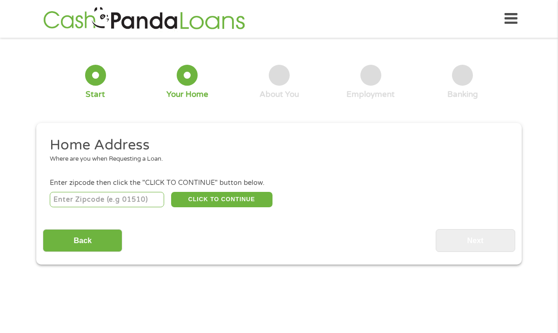
click at [93, 199] on input "number" at bounding box center [107, 200] width 115 height 16
type input "77498"
click at [99, 244] on input "Back" at bounding box center [83, 240] width 80 height 23
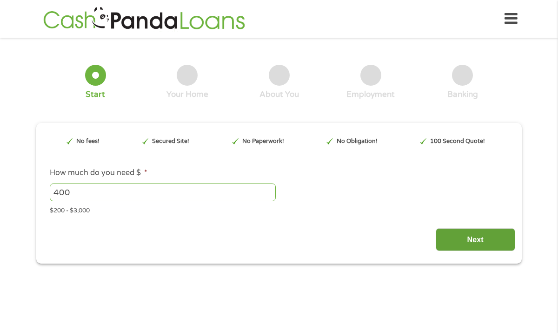
click at [467, 243] on input "Next" at bounding box center [476, 239] width 80 height 23
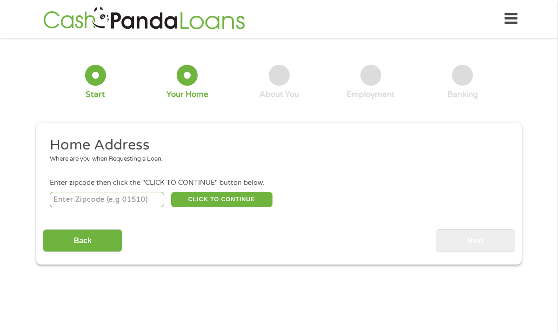
click at [143, 196] on input "number" at bounding box center [107, 200] width 115 height 16
type input "77498"
click at [196, 197] on button "CLICK TO CONTINUE" at bounding box center [221, 200] width 101 height 16
type input "77498"
type input "Sugar Land"
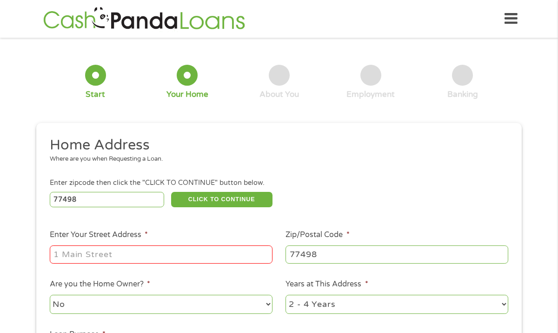
click at [176, 252] on input "Enter Your Street Address *" at bounding box center [161, 254] width 223 height 18
type input "[STREET_ADDRESS][PERSON_NAME]"
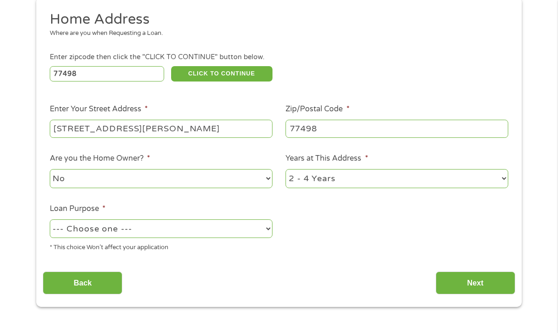
scroll to position [127, 0]
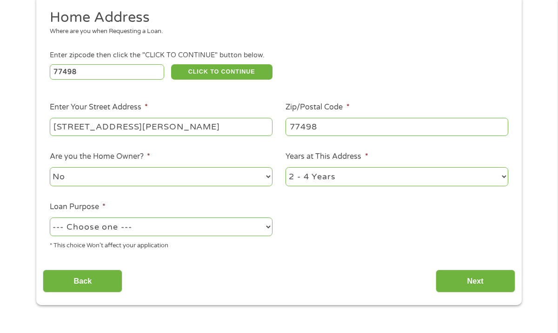
click at [236, 230] on select "--- Choose one --- Pay Bills Debt Consolidation Home Improvement Major Purchase…" at bounding box center [161, 226] width 223 height 19
select select "medicalexpenses"
click at [482, 280] on input "Next" at bounding box center [476, 280] width 80 height 23
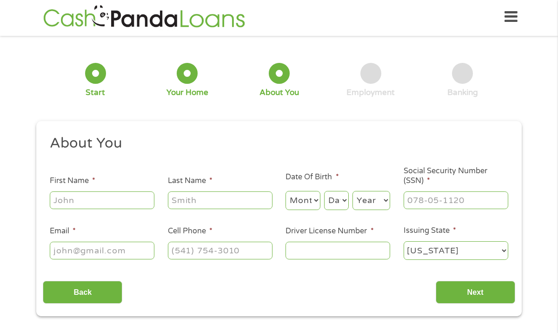
scroll to position [0, 0]
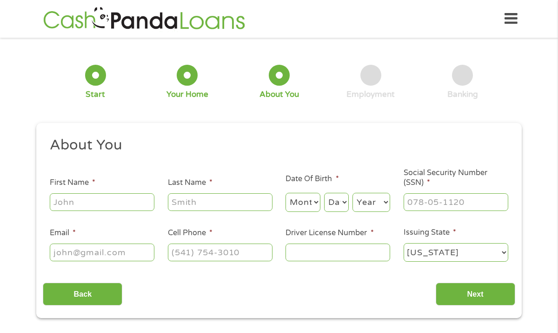
click at [69, 199] on input "First Name *" at bounding box center [102, 202] width 105 height 18
type input "[PERSON_NAME]"
type input "[EMAIL_ADDRESS][DOMAIN_NAME]"
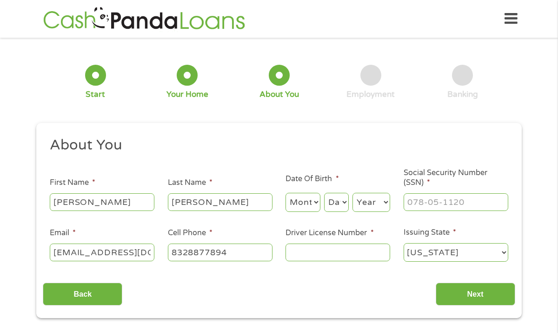
type input "[PHONE_NUMBER]"
click at [312, 204] on select "Month 1 2 3 4 5 6 7 8 9 10 11 12" at bounding box center [303, 202] width 35 height 19
select select "4"
click at [333, 202] on select "Day 1 2 3 4 5 6 7 8 9 10 11 12 13 14 15 16 17 18 19 20 21 22 23 24 25 26 27 28 …" at bounding box center [336, 202] width 25 height 19
select select "5"
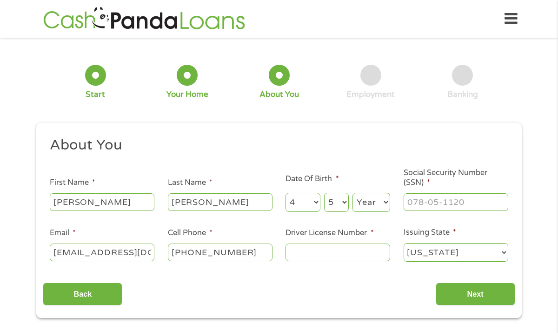
click at [360, 199] on select "Year [DATE] 2006 2005 2004 2003 2002 2001 2000 1999 1998 1997 1996 1995 1994 19…" at bounding box center [372, 202] width 38 height 19
select select "1969"
click at [432, 200] on input "___-__-____" at bounding box center [456, 202] width 105 height 18
type input "453-75-4687"
click at [317, 256] on input "Driver License Number *" at bounding box center [338, 252] width 105 height 18
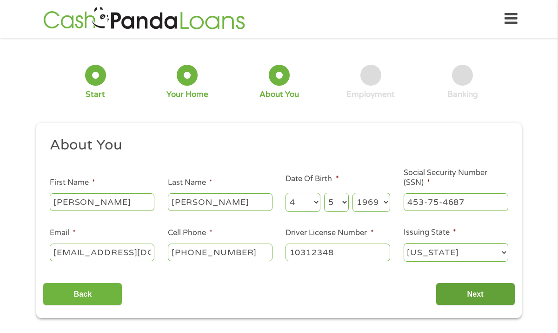
type input "10312348"
click at [467, 295] on input "Next" at bounding box center [476, 293] width 80 height 23
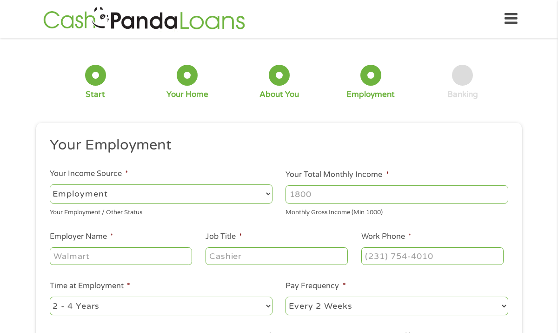
scroll to position [1, 0]
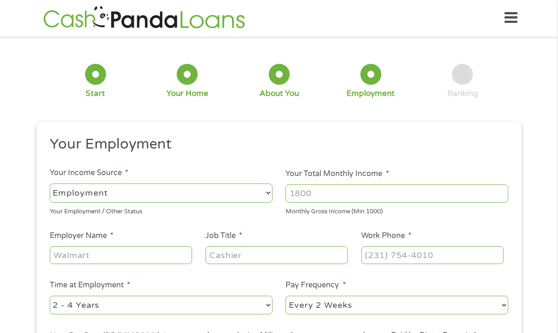
click at [241, 193] on select "--- Choose one --- Employment [DEMOGRAPHIC_DATA] Benefits" at bounding box center [161, 192] width 223 height 19
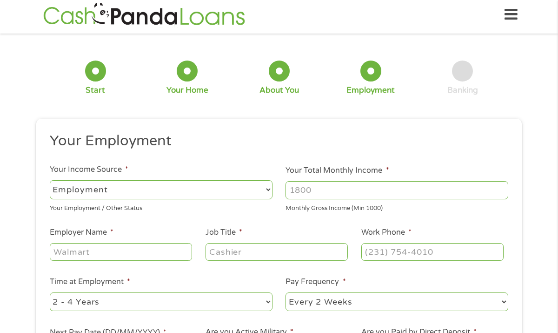
scroll to position [4, 0]
select select "benefits"
type input "Other"
type input "[PHONE_NUMBER]"
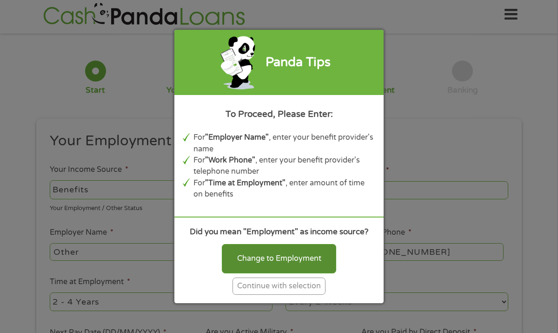
click at [285, 262] on div "Change to Employment" at bounding box center [279, 258] width 114 height 29
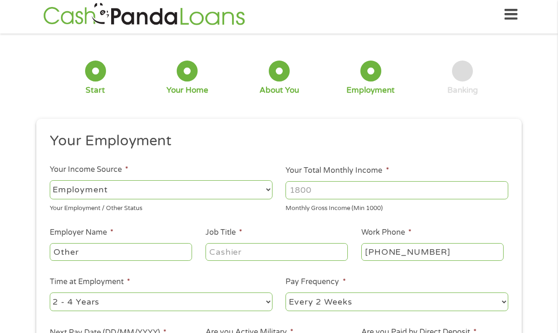
click at [188, 188] on select "--- Choose one --- Employment [DEMOGRAPHIC_DATA] Benefits" at bounding box center [161, 189] width 223 height 19
select select "selfEmployed"
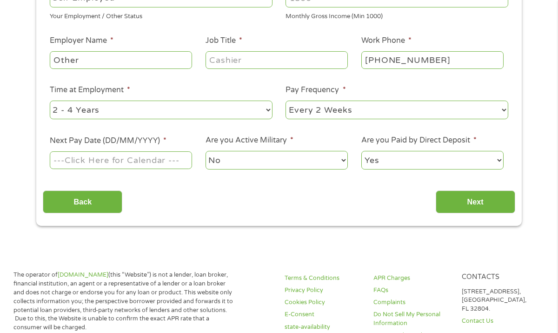
scroll to position [197, 0]
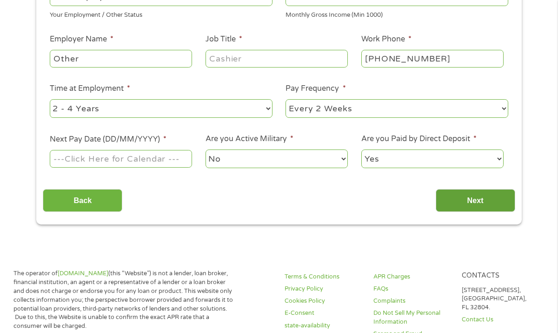
click at [494, 200] on input "Next" at bounding box center [476, 200] width 80 height 23
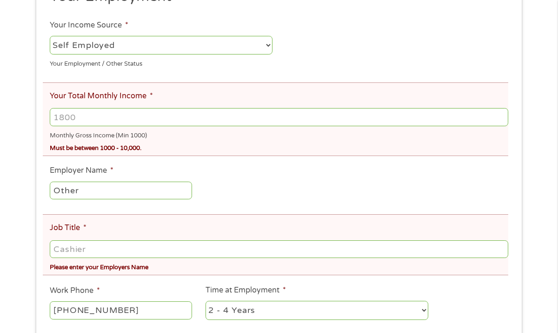
scroll to position [184, 0]
click at [165, 253] on input "Job Title *" at bounding box center [279, 249] width 459 height 18
click at [268, 255] on input "Job Title *" at bounding box center [279, 249] width 459 height 18
click at [439, 252] on input "Job Title *" at bounding box center [279, 249] width 459 height 18
click at [253, 249] on input "Job Title *" at bounding box center [279, 249] width 459 height 18
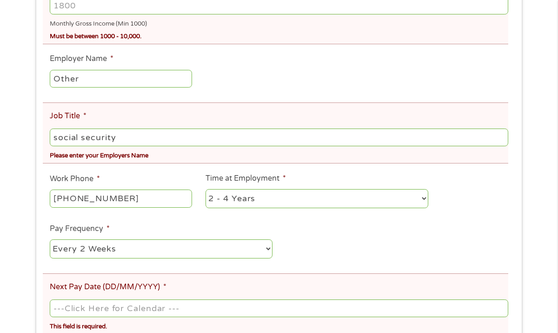
scroll to position [298, 0]
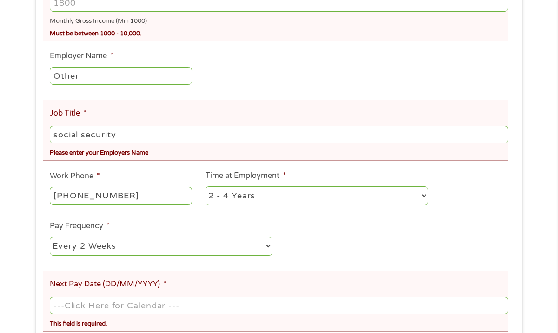
type input "social security"
click at [138, 76] on input "Other" at bounding box center [121, 76] width 142 height 18
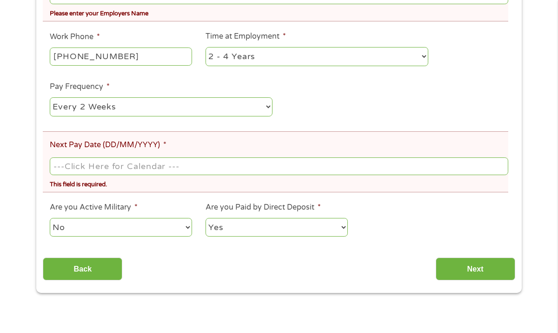
scroll to position [438, 0]
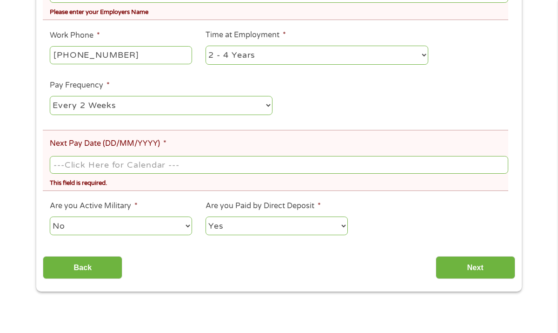
click at [208, 167] on input "Next Pay Date (DD/MM/YYYY) *" at bounding box center [279, 165] width 459 height 18
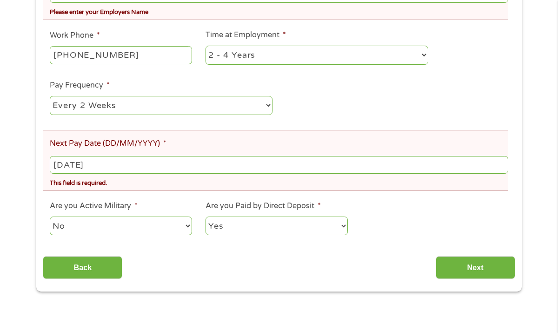
click at [130, 171] on input "[DATE]" at bounding box center [279, 165] width 459 height 18
click at [64, 166] on input "[DATE]" at bounding box center [279, 165] width 459 height 18
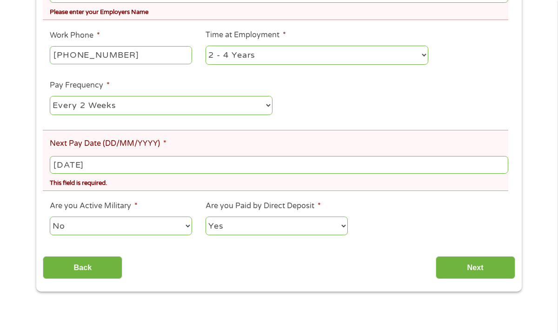
click at [63, 164] on input "[DATE]" at bounding box center [279, 165] width 459 height 18
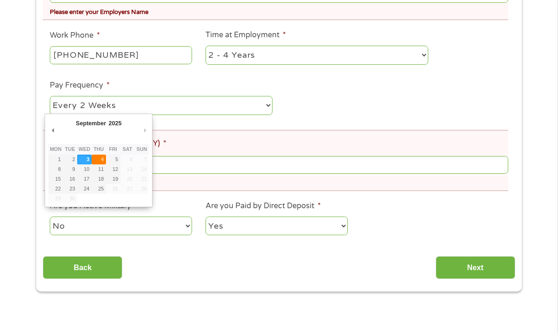
type input "[DATE]"
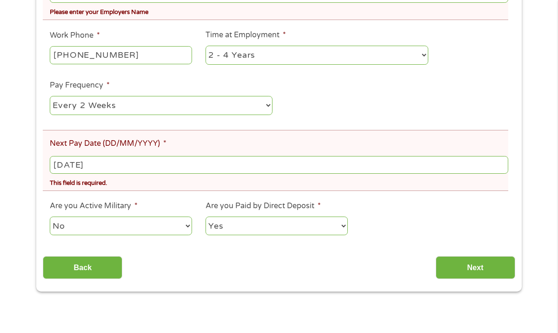
click at [64, 164] on input "[DATE]" at bounding box center [279, 165] width 459 height 18
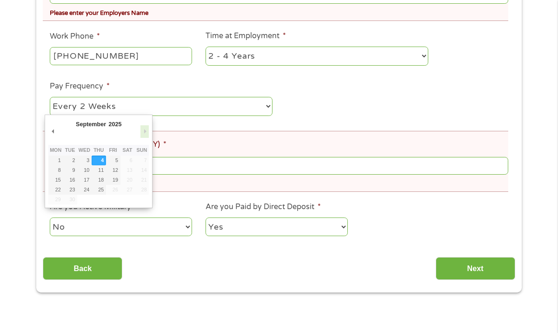
click at [143, 128] on button "Next Month" at bounding box center [145, 131] width 8 height 13
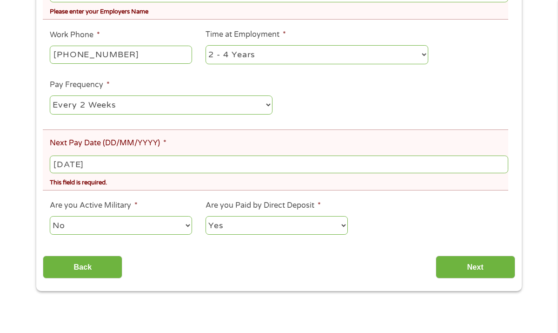
click at [224, 139] on li "Next Pay Date (DD/MM/YYYY) * [DATE] This field is required." at bounding box center [276, 159] width 466 height 61
click at [235, 106] on select "--- Choose one --- Every 2 Weeks Every Week Monthly Semi-Monthly" at bounding box center [161, 104] width 223 height 19
select select "monthly"
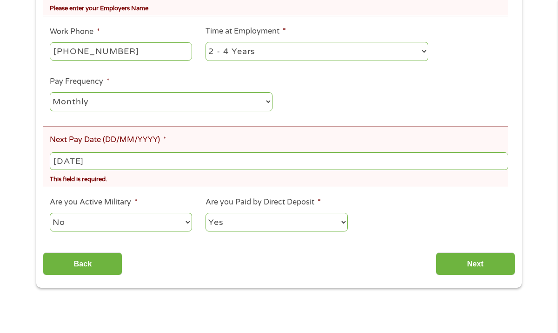
scroll to position [442, 0]
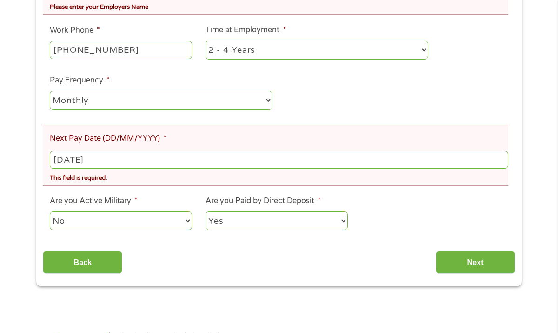
click at [135, 165] on input "[DATE]" at bounding box center [279, 160] width 459 height 18
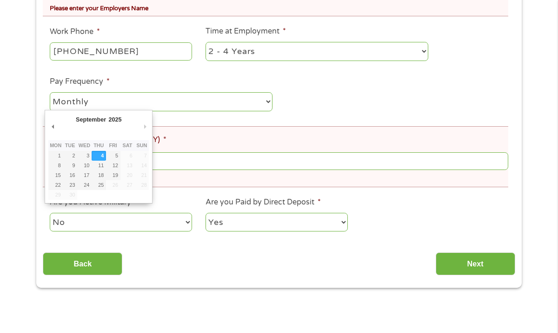
click at [112, 162] on body "Home Get Loan Offer How it works FAQs Blog Cash Loans Quick Loans Online Loans …" at bounding box center [279, 338] width 558 height 1561
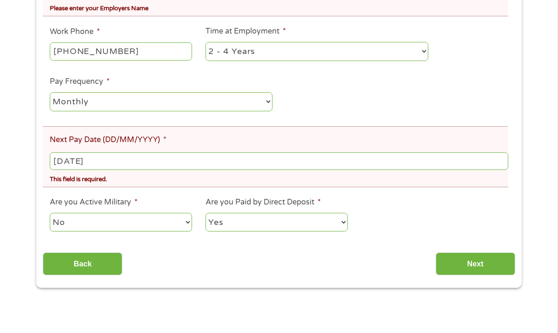
click at [110, 162] on input "[DATE]" at bounding box center [279, 161] width 459 height 18
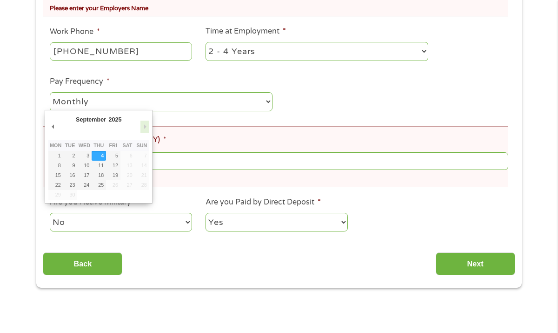
click at [144, 127] on button "Next Month" at bounding box center [145, 127] width 8 height 13
click at [65, 164] on body "Home Get Loan Offer How it works FAQs Blog Cash Loans Quick Loans Online Loans …" at bounding box center [279, 338] width 558 height 1561
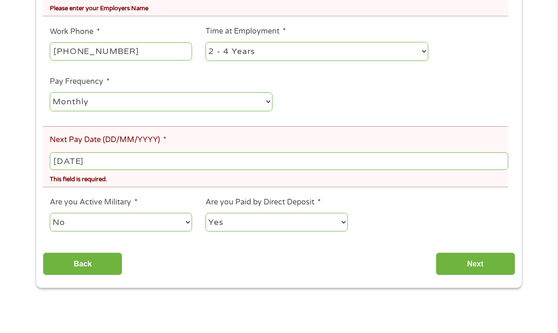
click at [114, 164] on input "[DATE]" at bounding box center [279, 161] width 459 height 18
click at [119, 164] on body "Home Get Loan Offer How it works FAQs Blog Cash Loans Quick Loans Online Loans …" at bounding box center [279, 338] width 558 height 1561
click at [120, 163] on input "[DATE]" at bounding box center [279, 161] width 459 height 18
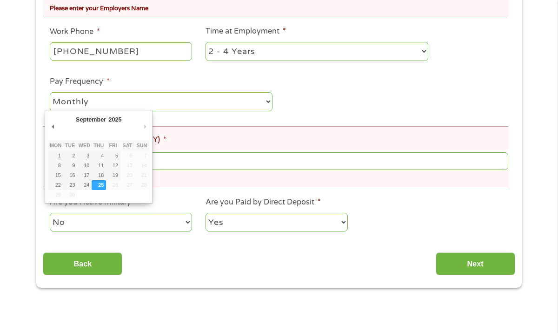
click at [65, 162] on body "Home Get Loan Offer How it works FAQs Blog Cash Loans Quick Loans Online Loans …" at bounding box center [279, 338] width 558 height 1561
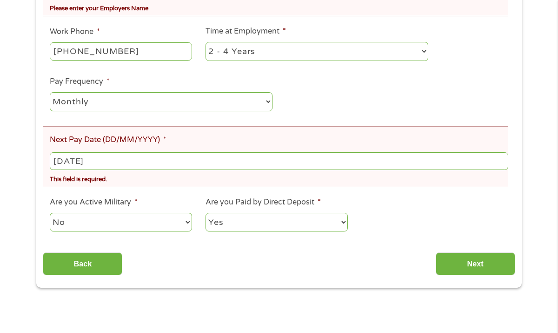
click at [111, 166] on input "[DATE]" at bounding box center [279, 161] width 459 height 18
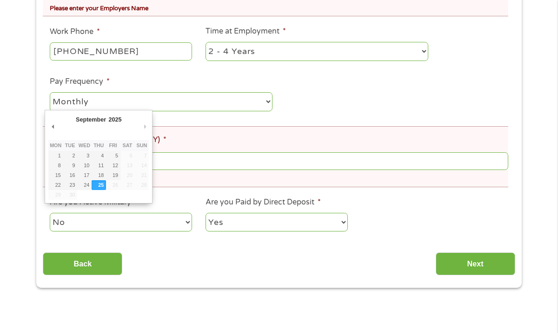
click at [138, 145] on abbr "Sun" at bounding box center [141, 145] width 11 height 6
click at [142, 126] on button "Next Month" at bounding box center [145, 127] width 8 height 13
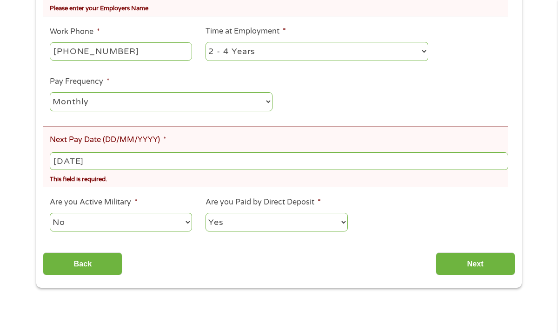
click at [154, 143] on label "Next Pay Date (DD/MM/YYYY) *" at bounding box center [108, 140] width 117 height 10
click at [154, 152] on input "[DATE]" at bounding box center [279, 161] width 459 height 18
click at [79, 162] on body "Home Get Loan Offer How it works FAQs Blog Cash Loans Quick Loans Online Loans …" at bounding box center [279, 338] width 558 height 1561
click at [79, 161] on input "[DATE]" at bounding box center [279, 161] width 459 height 18
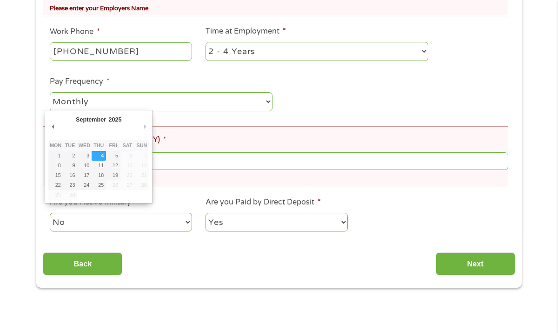
click at [66, 162] on body "Home Get Loan Offer How it works FAQs Blog Cash Loans Quick Loans Online Loans …" at bounding box center [279, 338] width 558 height 1561
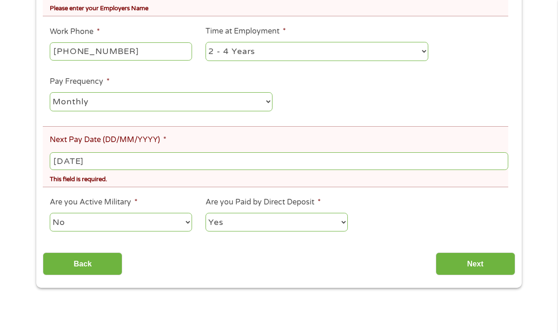
click at [85, 161] on input "[DATE]" at bounding box center [279, 161] width 459 height 18
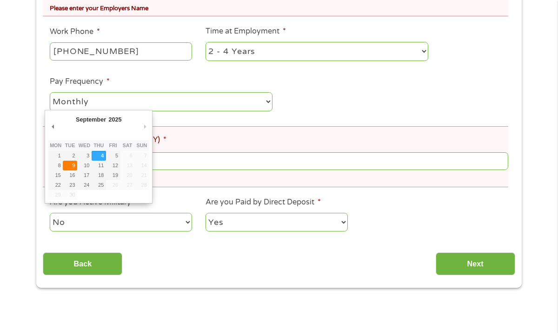
type input "[DATE]"
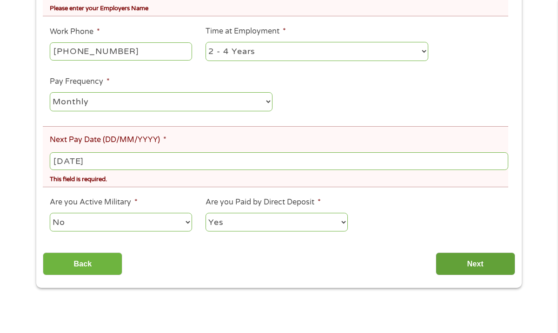
click at [475, 259] on input "Next" at bounding box center [476, 263] width 80 height 23
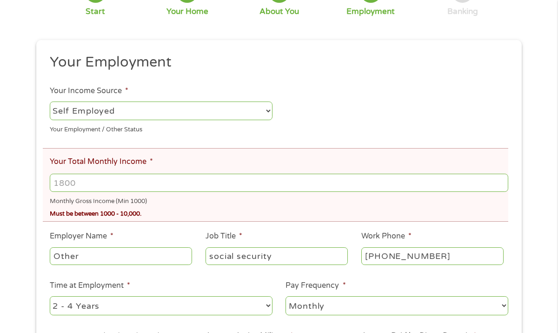
scroll to position [119, 0]
click at [91, 184] on input "Your Total Monthly Income *" at bounding box center [279, 182] width 459 height 18
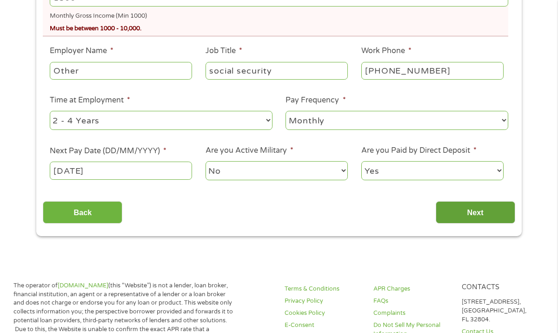
scroll to position [304, 0]
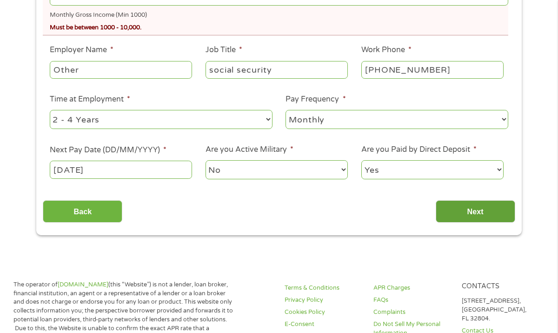
type input "1500"
click at [468, 214] on input "Next" at bounding box center [476, 211] width 80 height 23
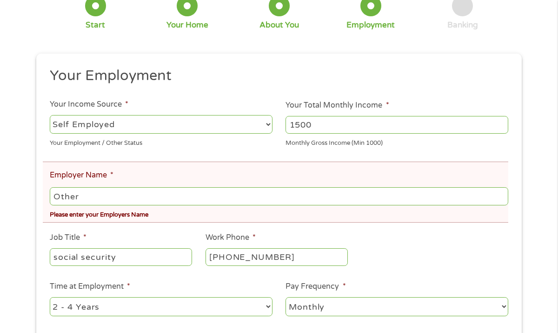
scroll to position [107, 0]
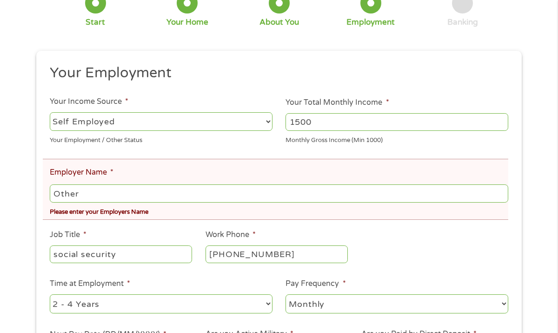
click at [120, 193] on input "Other" at bounding box center [279, 193] width 459 height 18
type input "O"
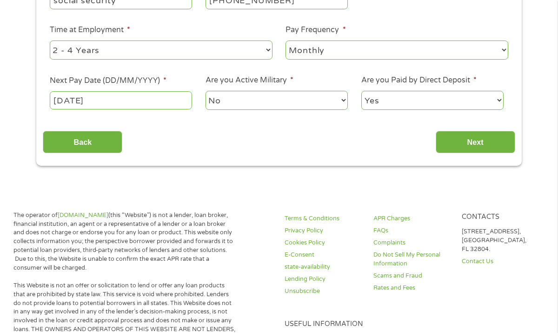
scroll to position [380, 0]
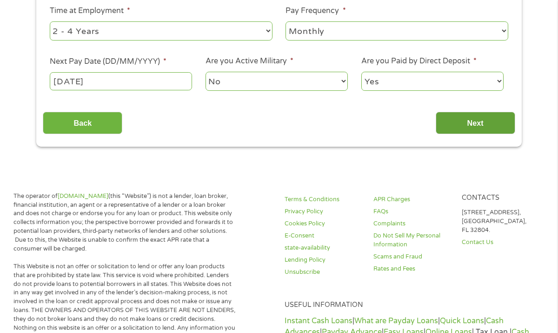
type input "social security"
click at [470, 120] on input "Next" at bounding box center [476, 123] width 80 height 23
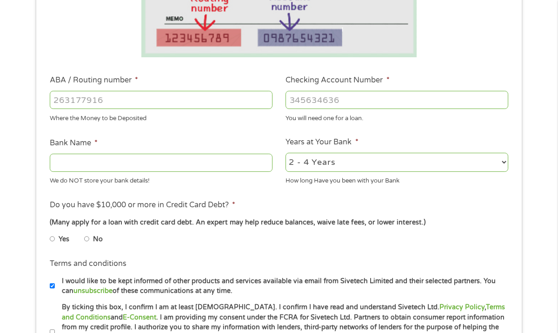
scroll to position [250, 0]
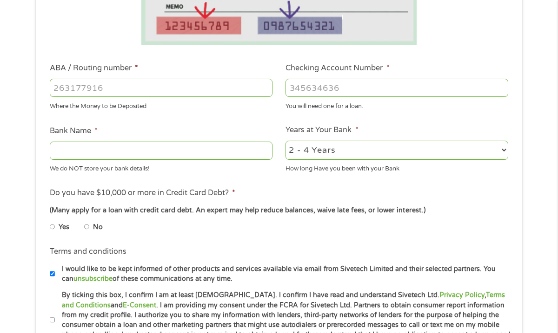
click at [149, 85] on input "ABA / Routing number *" at bounding box center [161, 88] width 223 height 18
type input "031176110"
type input "CAPITAL ONE NA"
type input "031176110"
click at [327, 87] on input "Checking Account Number *" at bounding box center [397, 88] width 223 height 18
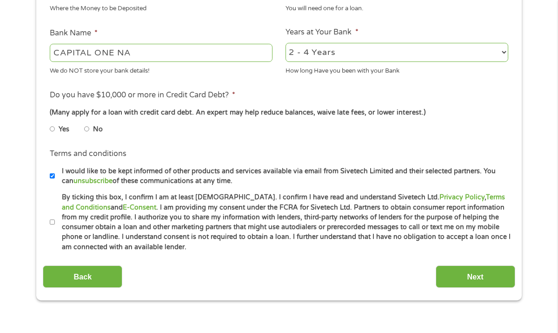
scroll to position [349, 0]
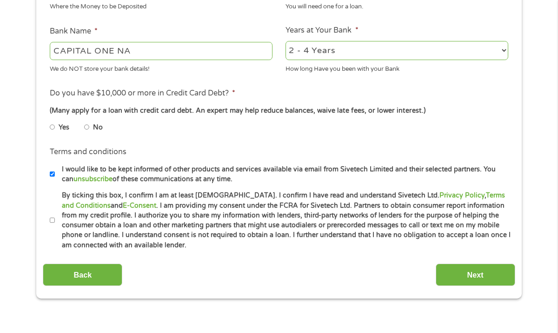
type input "36186662132"
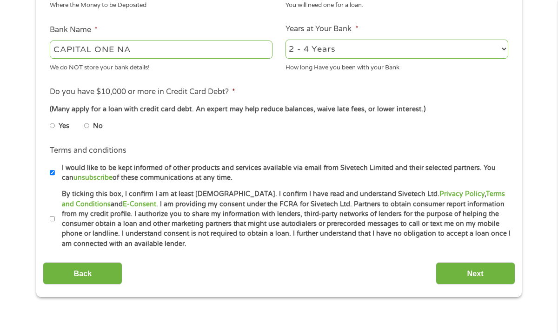
click at [87, 126] on input "No" at bounding box center [87, 125] width 6 height 15
radio input "true"
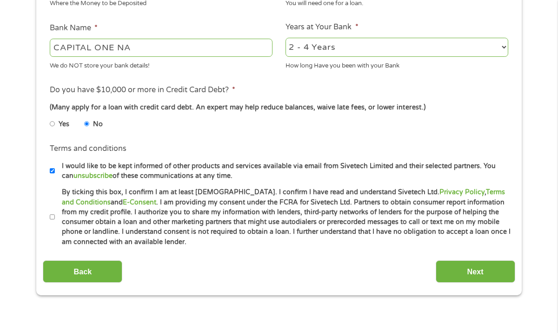
click at [53, 219] on input "By ticking this box, I confirm I am at least [DEMOGRAPHIC_DATA]. I confirm I ha…" at bounding box center [53, 216] width 6 height 15
checkbox input "true"
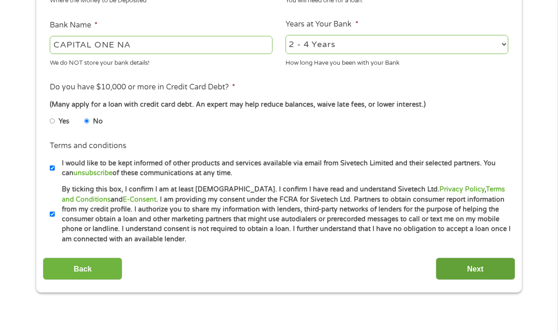
click at [456, 273] on input "Next" at bounding box center [476, 268] width 80 height 23
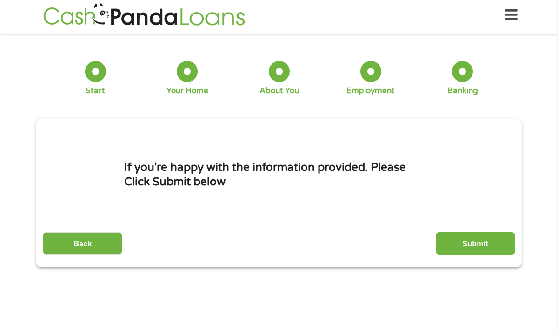
scroll to position [0, 0]
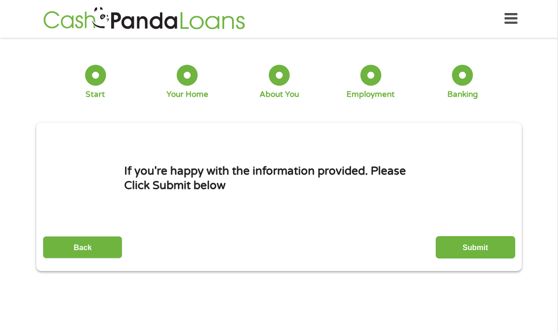
click at [453, 244] on input "Submit" at bounding box center [476, 247] width 80 height 23
